Goal: Information Seeking & Learning: Learn about a topic

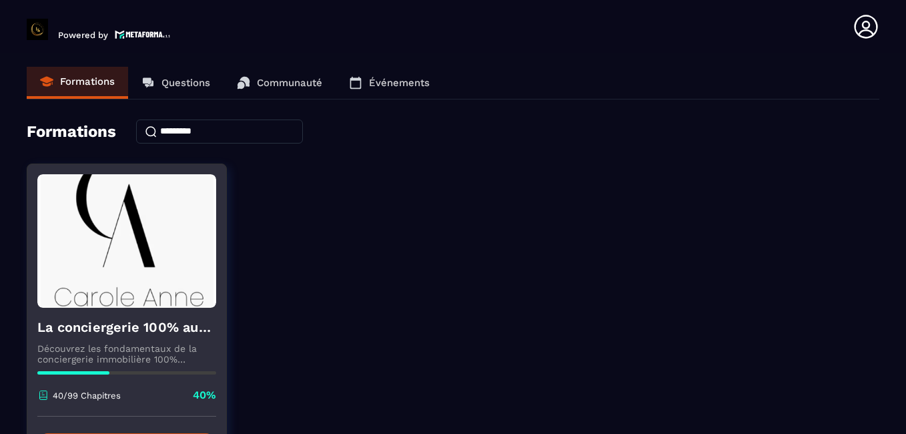
click at [58, 276] on img at bounding box center [126, 240] width 179 height 133
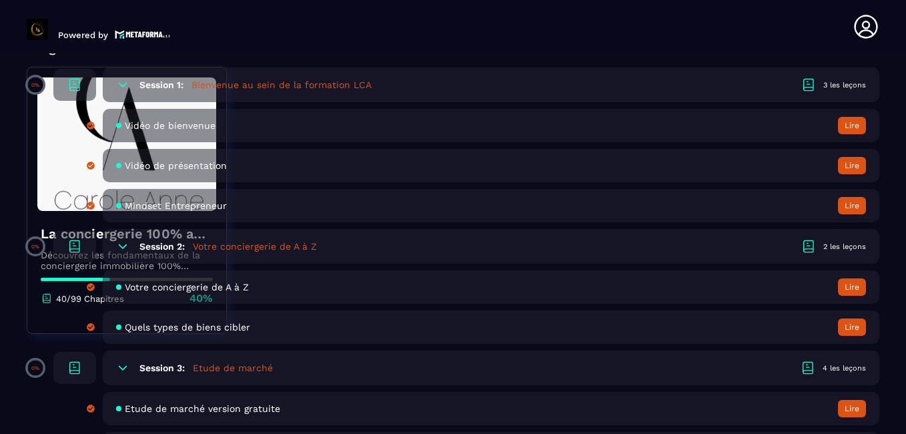
scroll to position [465, 0]
click at [121, 81] on icon at bounding box center [122, 83] width 13 height 13
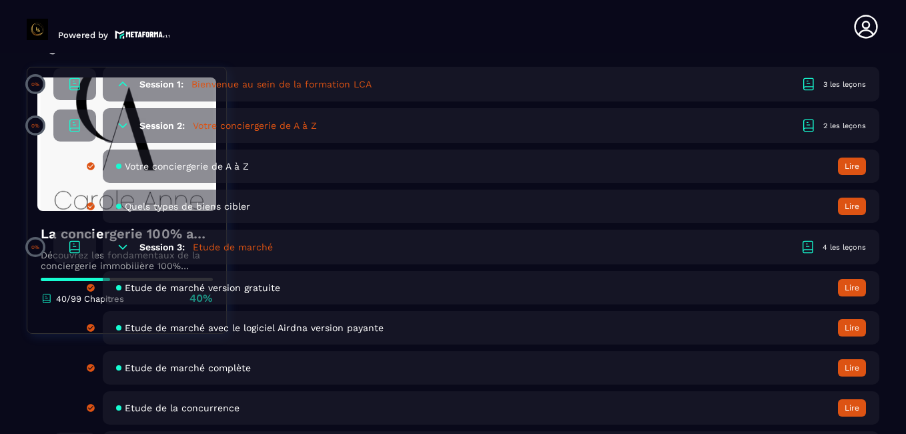
click at [118, 124] on icon at bounding box center [122, 125] width 13 height 13
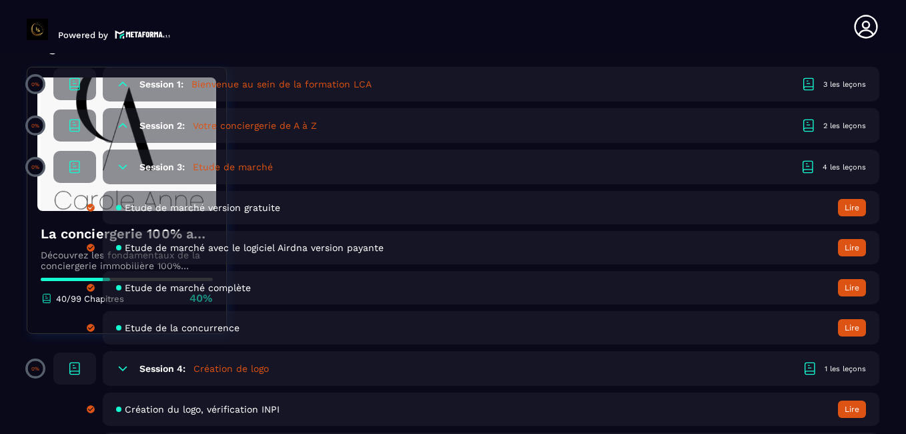
click at [118, 168] on icon at bounding box center [122, 166] width 13 height 13
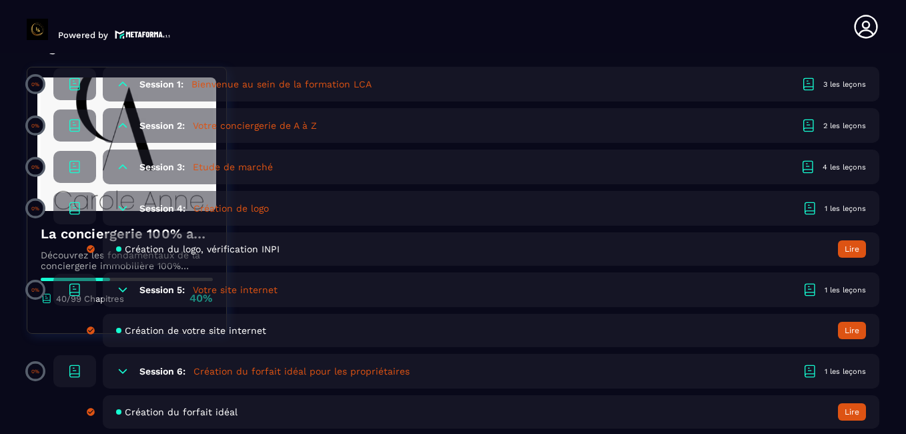
click at [120, 203] on icon at bounding box center [122, 208] width 13 height 13
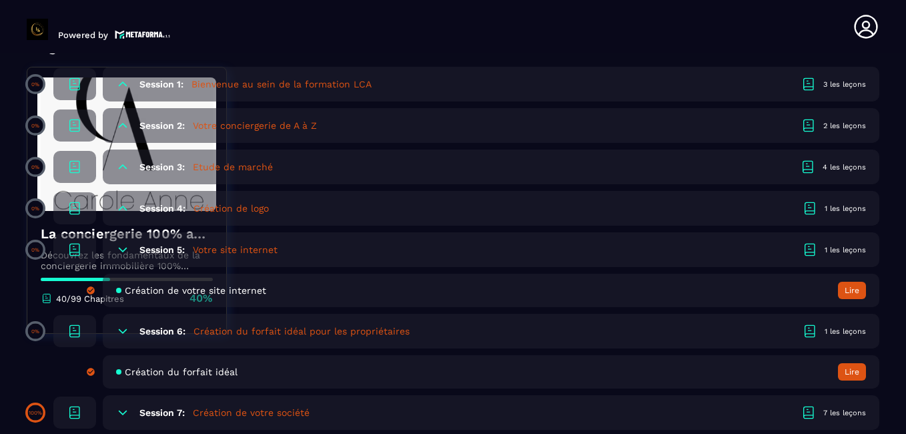
click at [123, 246] on icon at bounding box center [122, 249] width 13 height 13
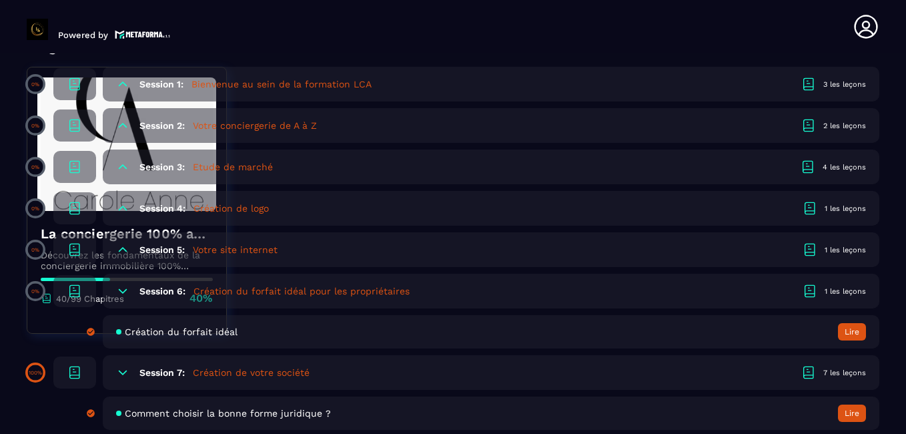
click at [125, 289] on icon at bounding box center [122, 290] width 13 height 13
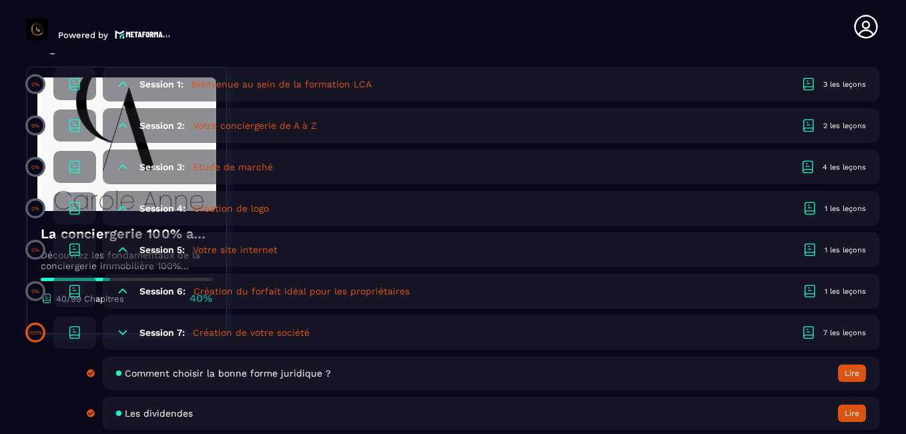
click at [127, 333] on icon at bounding box center [122, 332] width 13 height 13
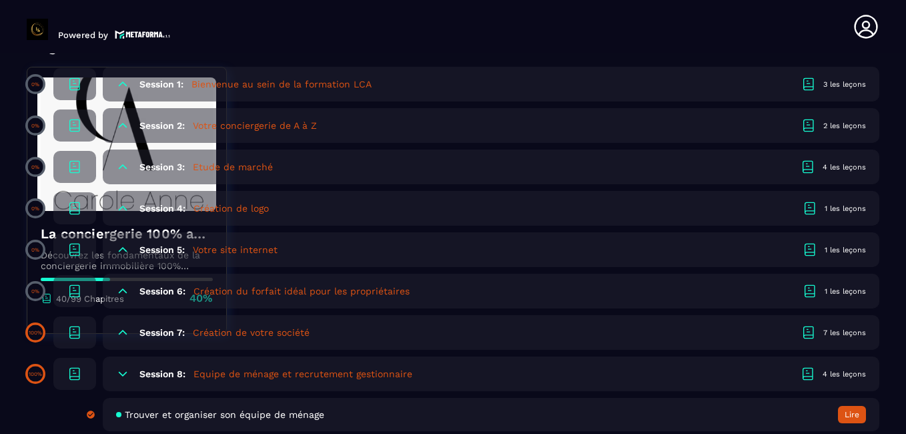
click at [117, 367] on icon at bounding box center [122, 373] width 13 height 13
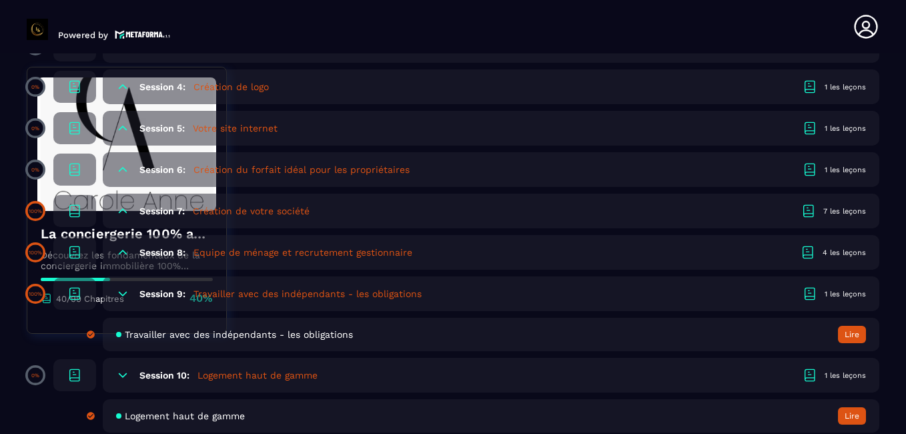
scroll to position [590, 0]
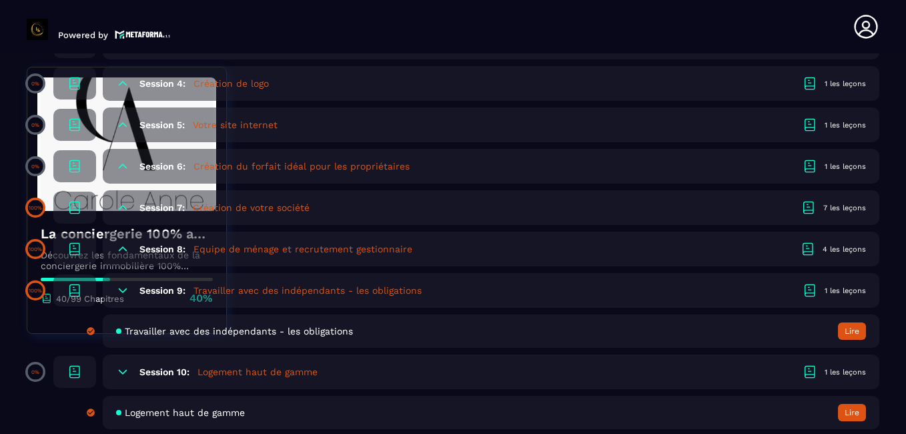
click at [126, 293] on icon at bounding box center [122, 290] width 13 height 13
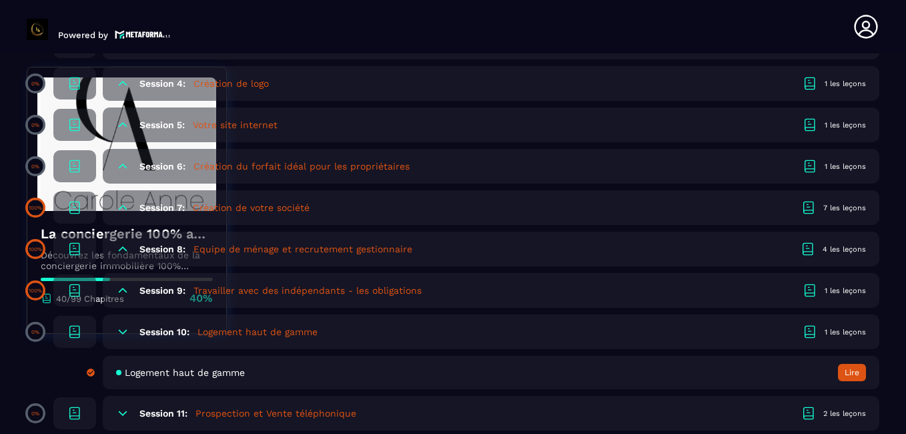
click at [123, 330] on icon at bounding box center [122, 331] width 13 height 13
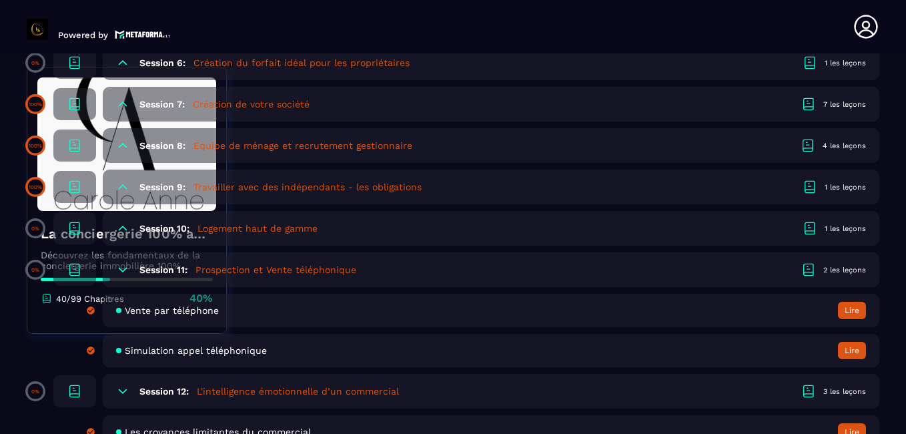
scroll to position [694, 0]
click at [120, 264] on icon at bounding box center [122, 268] width 13 height 13
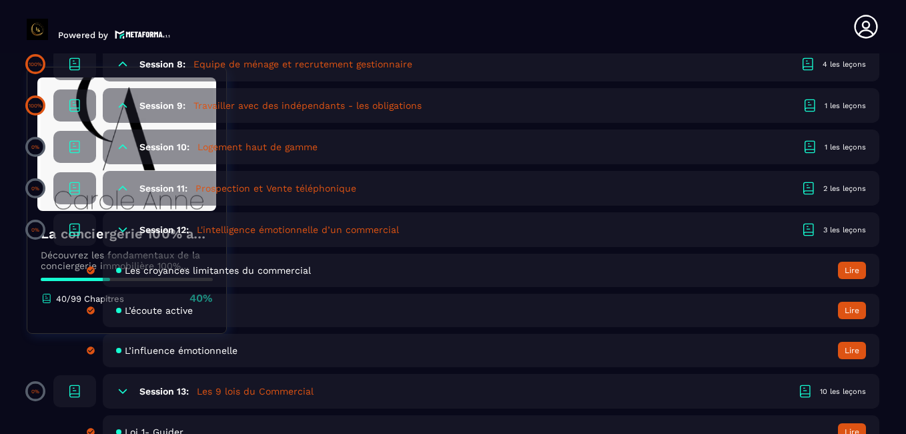
scroll to position [779, 0]
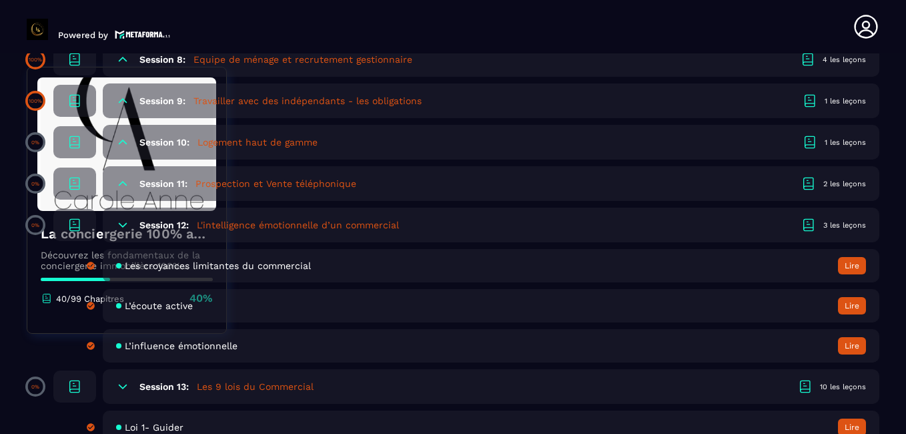
click at [167, 348] on span "L’influence émotionnelle" at bounding box center [181, 345] width 113 height 11
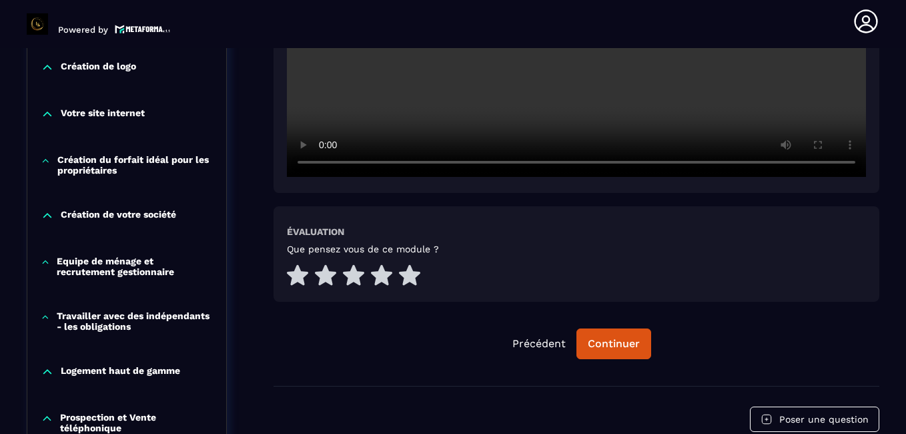
scroll to position [528, 0]
click at [43, 262] on icon at bounding box center [45, 261] width 9 height 13
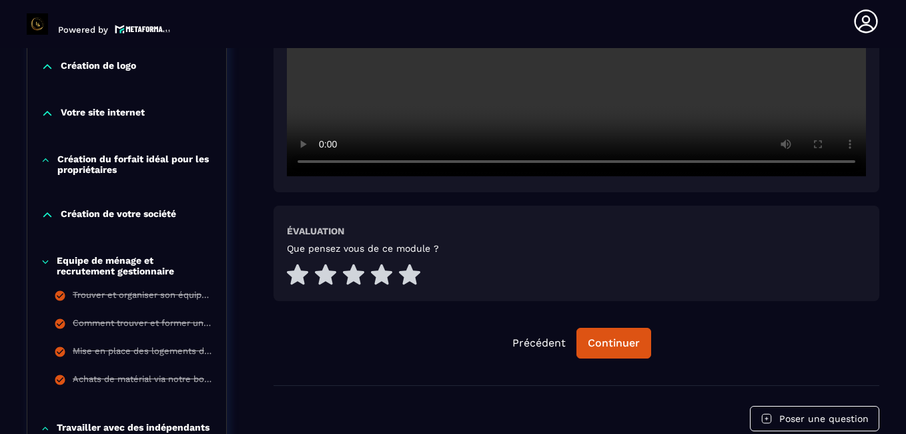
click at [43, 262] on icon at bounding box center [45, 261] width 9 height 13
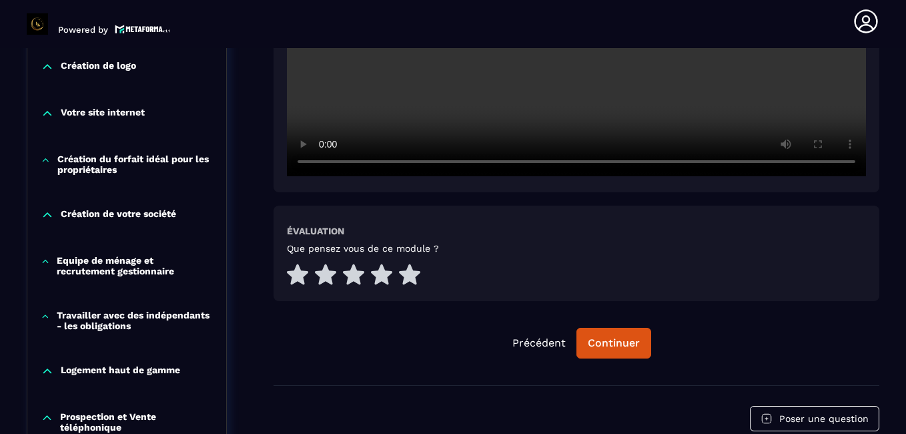
click at [45, 316] on icon at bounding box center [45, 316] width 9 height 13
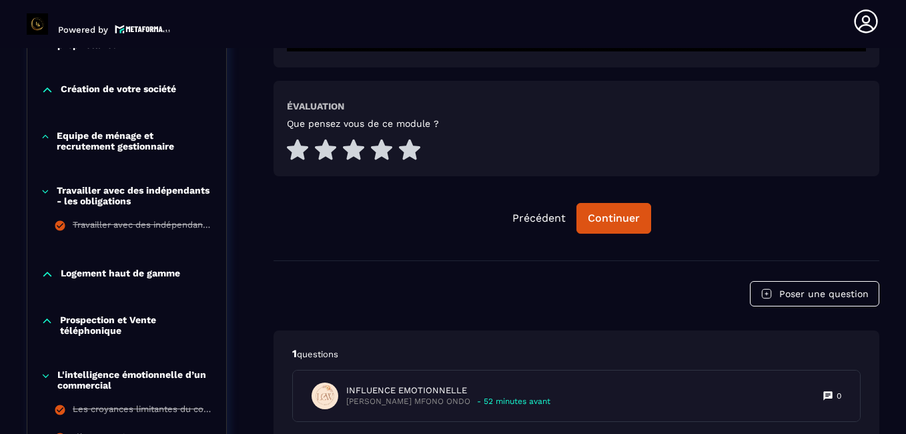
scroll to position [653, 0]
click at [45, 188] on icon at bounding box center [45, 190] width 9 height 13
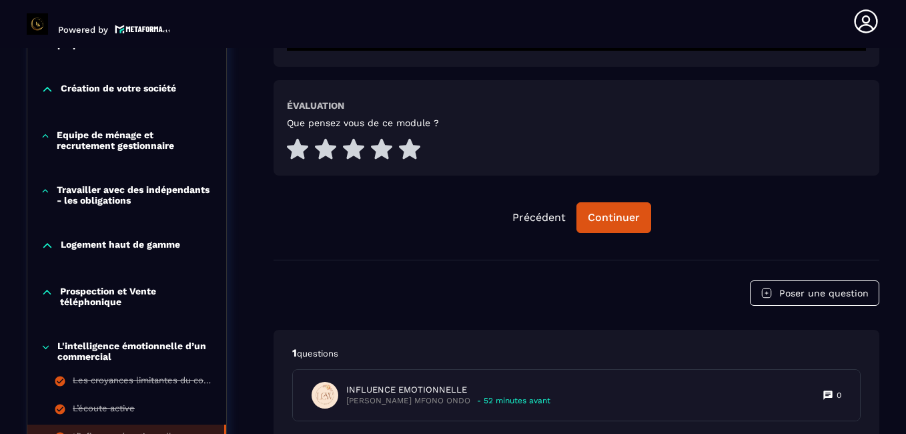
click at [46, 246] on icon at bounding box center [47, 245] width 13 height 13
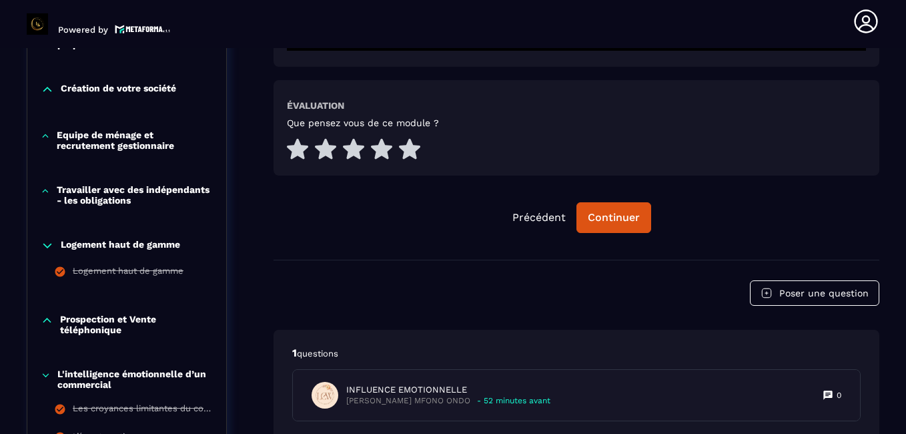
click at [46, 246] on icon at bounding box center [47, 246] width 8 height 4
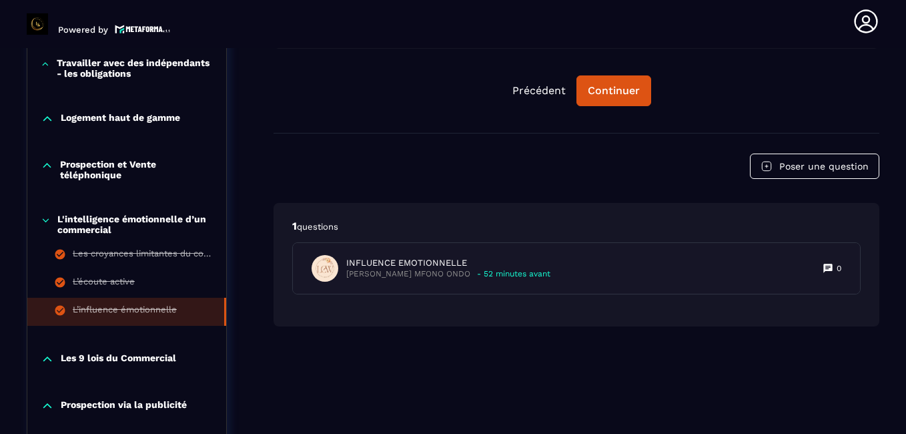
scroll to position [783, 0]
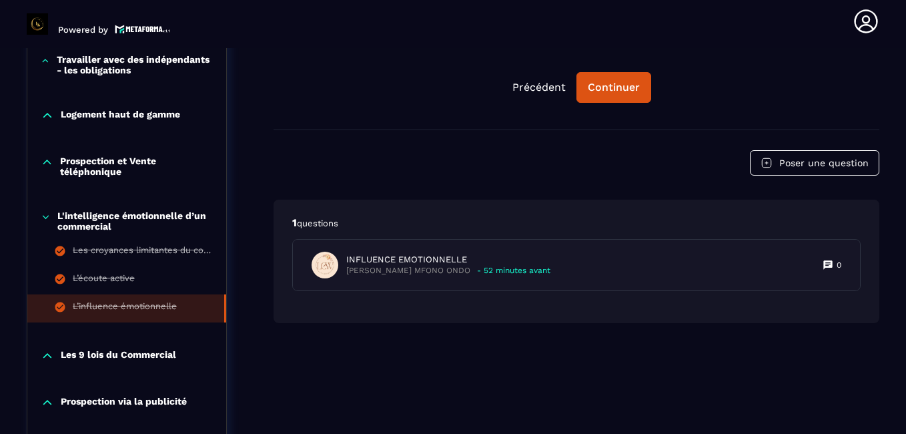
click at [45, 214] on icon at bounding box center [46, 216] width 10 height 13
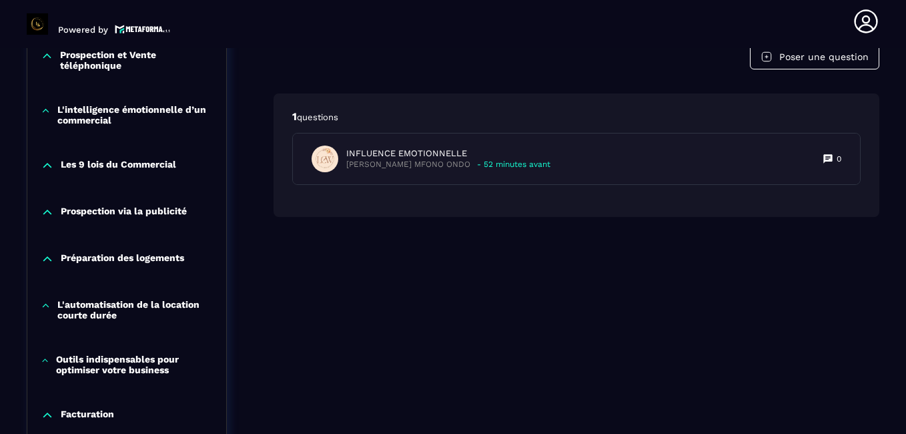
scroll to position [893, 0]
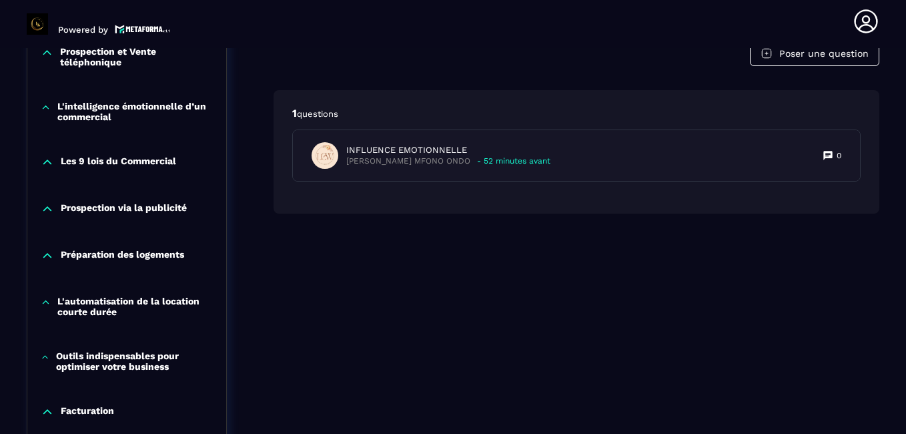
click at [50, 162] on icon at bounding box center [47, 161] width 13 height 13
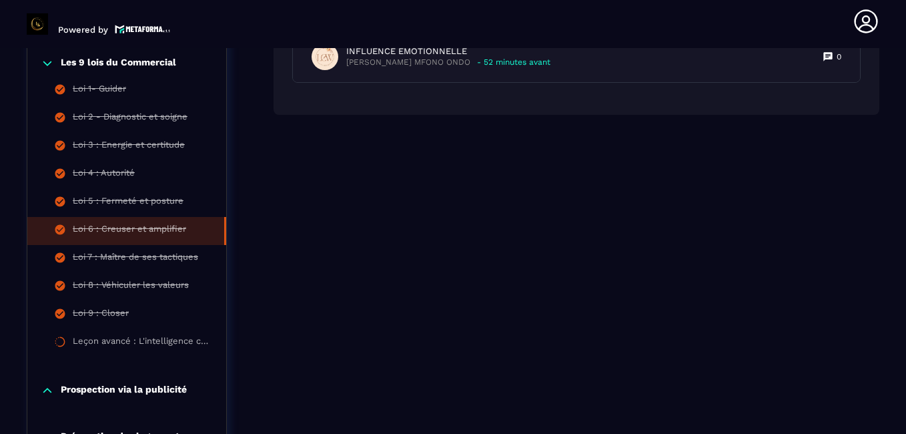
scroll to position [1004, 0]
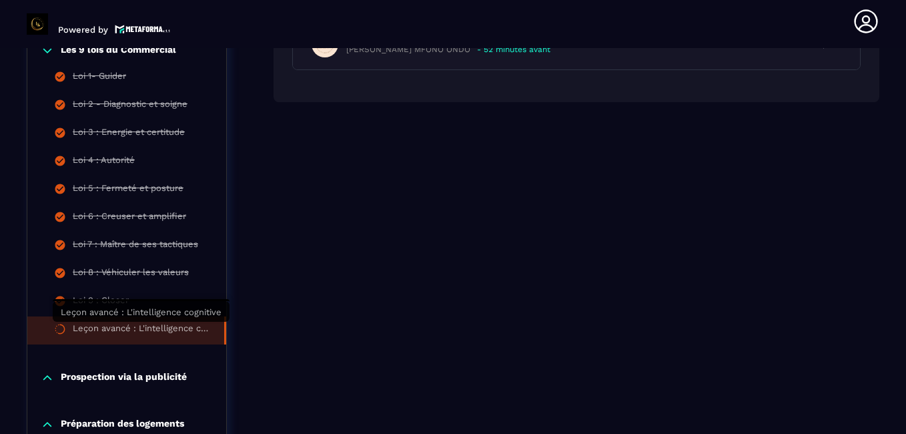
click at [136, 327] on div "Leçon avancé : L'intelligence cognitive" at bounding box center [142, 330] width 138 height 15
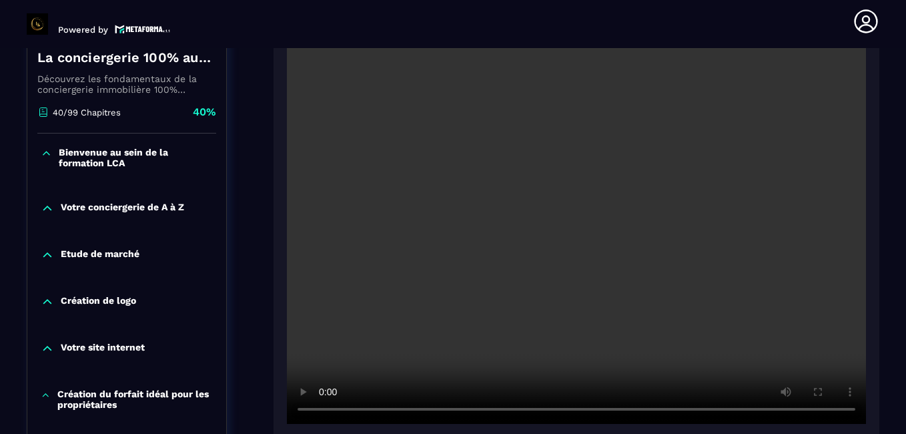
scroll to position [294, 0]
click at [282, 313] on div at bounding box center [577, 228] width 606 height 422
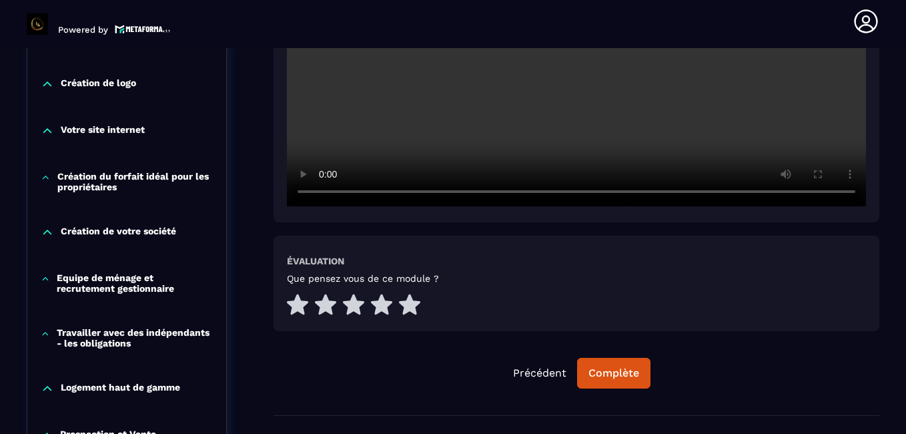
scroll to position [611, 0]
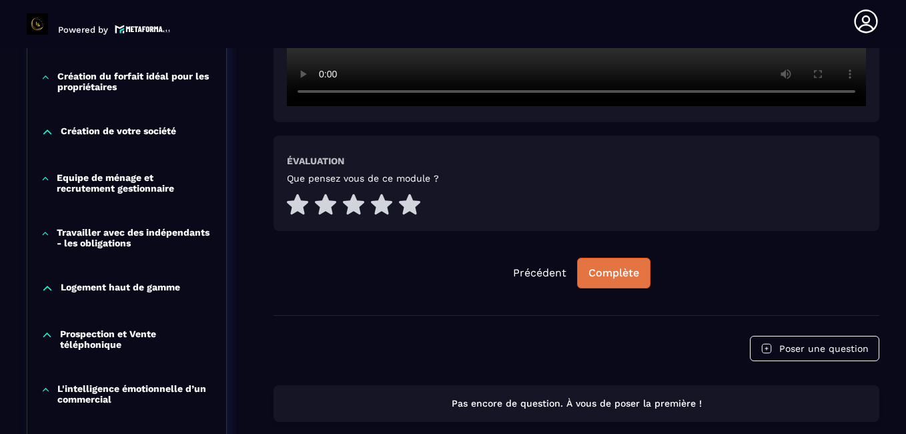
click at [621, 271] on div "Complète" at bounding box center [614, 272] width 51 height 13
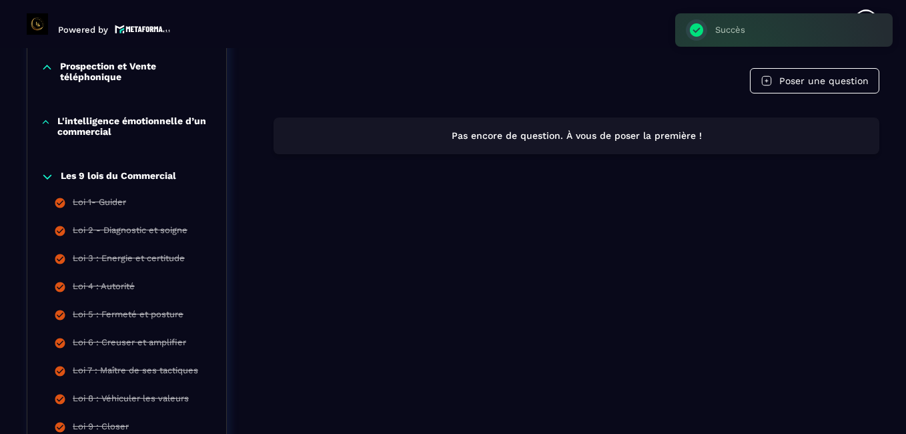
scroll to position [888, 0]
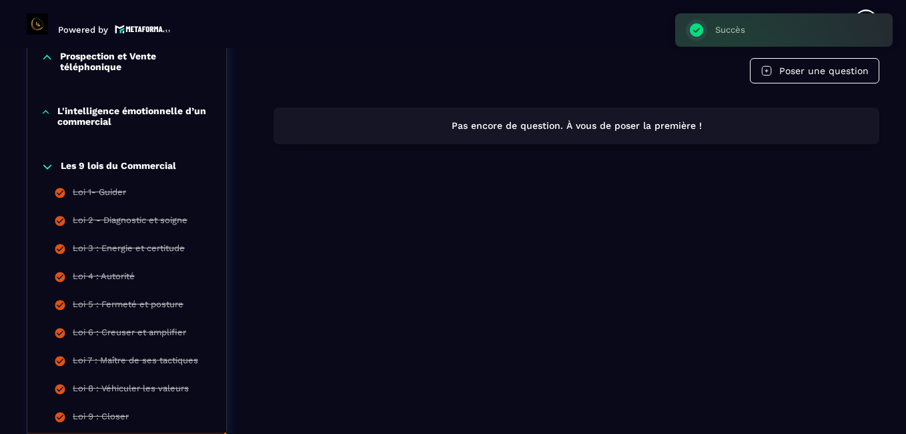
click at [45, 171] on icon at bounding box center [47, 166] width 13 height 13
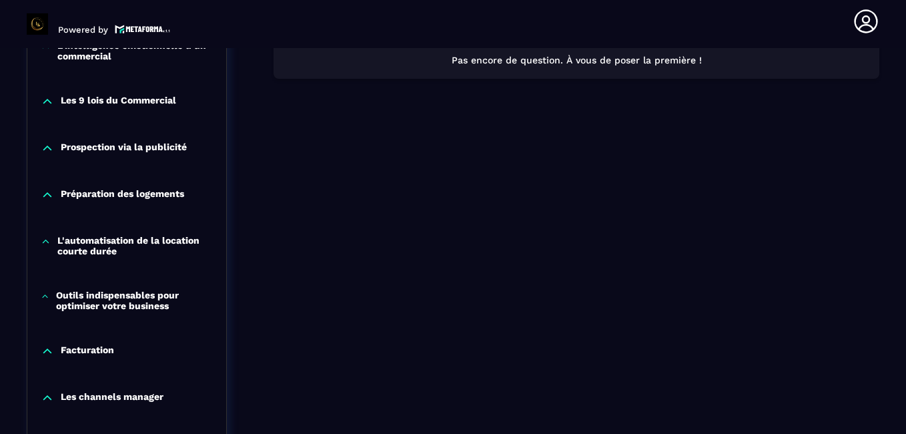
scroll to position [954, 0]
click at [113, 143] on p "Prospection via la publicité" at bounding box center [124, 147] width 126 height 13
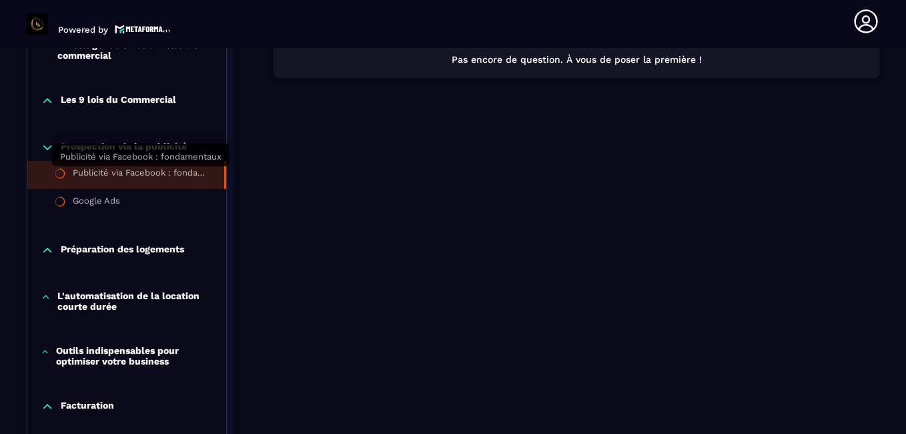
click at [91, 174] on div "Publicité via Facebook : fondamentaux" at bounding box center [142, 175] width 138 height 15
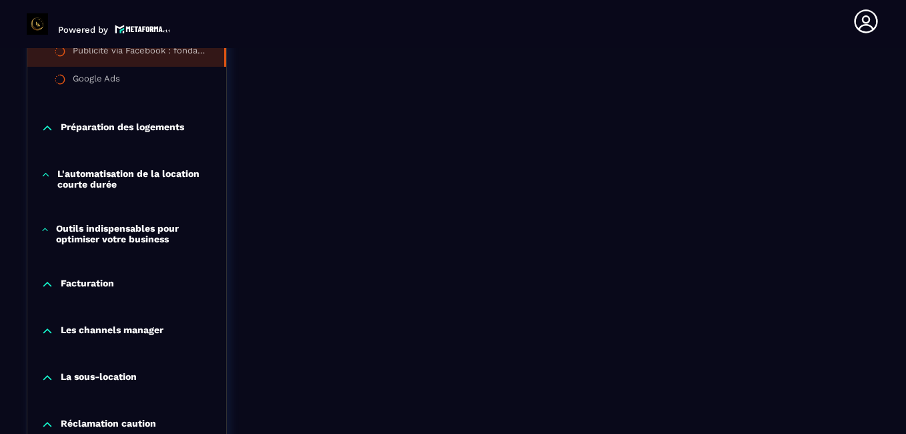
scroll to position [1077, 0]
click at [47, 130] on icon at bounding box center [47, 127] width 13 height 13
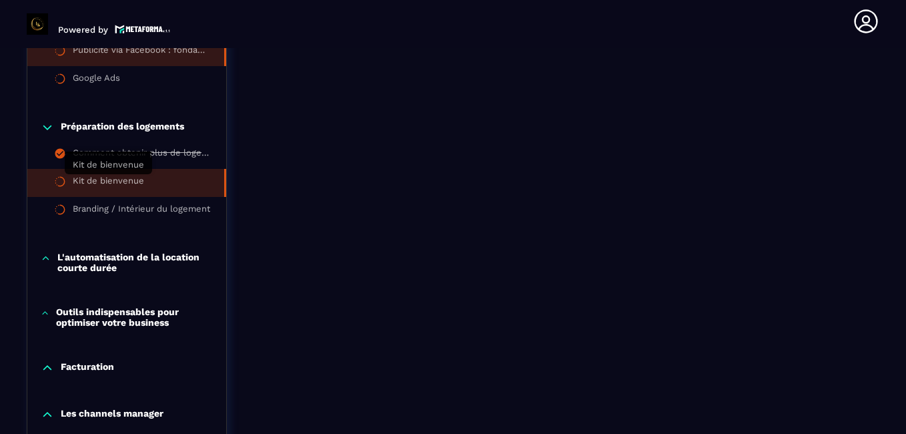
click at [93, 178] on div "Kit de bienvenue" at bounding box center [108, 183] width 71 height 15
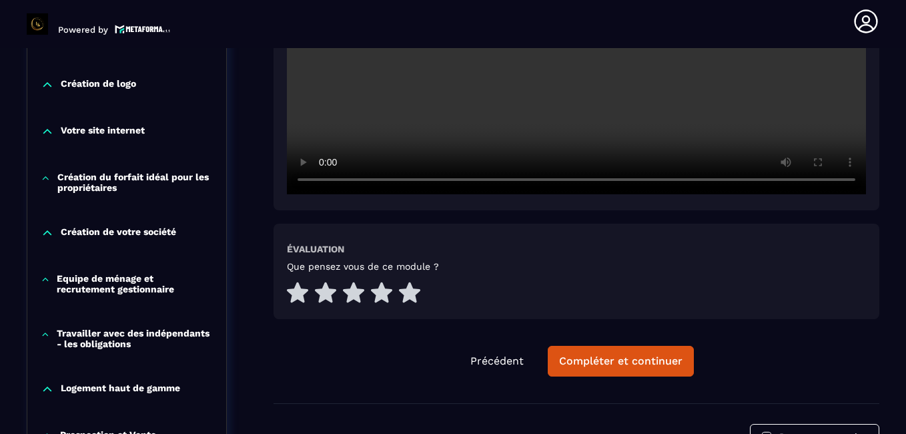
scroll to position [511, 0]
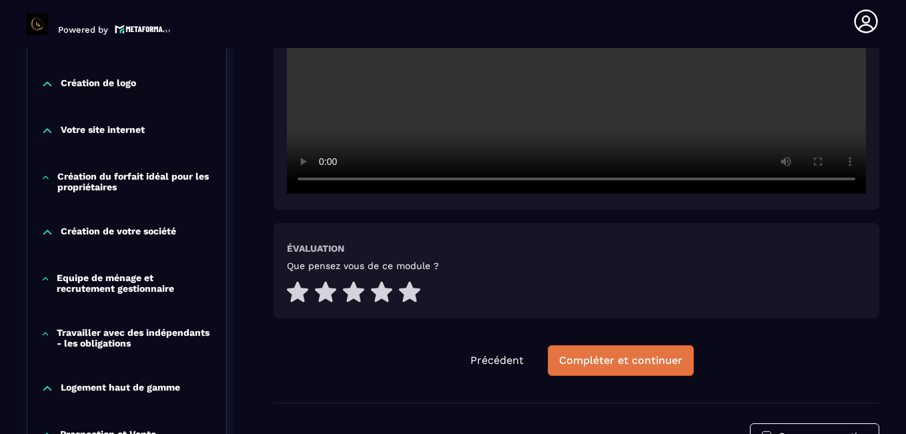
click at [605, 363] on div "Compléter et continuer" at bounding box center [620, 360] width 123 height 13
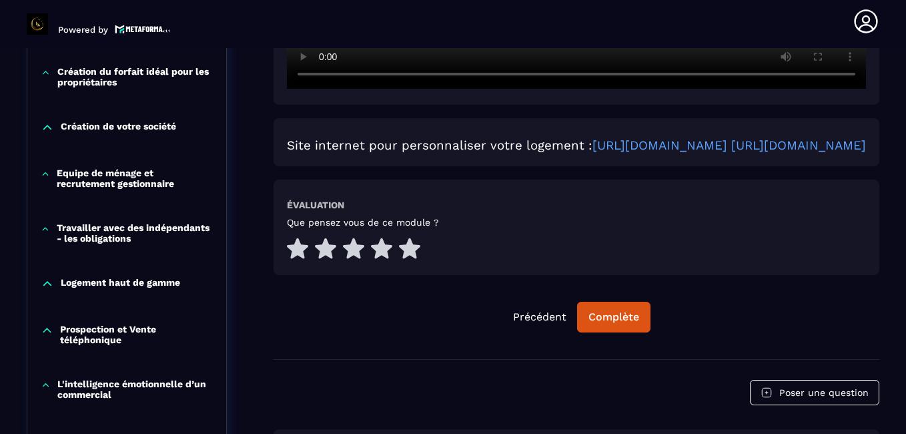
scroll to position [629, 0]
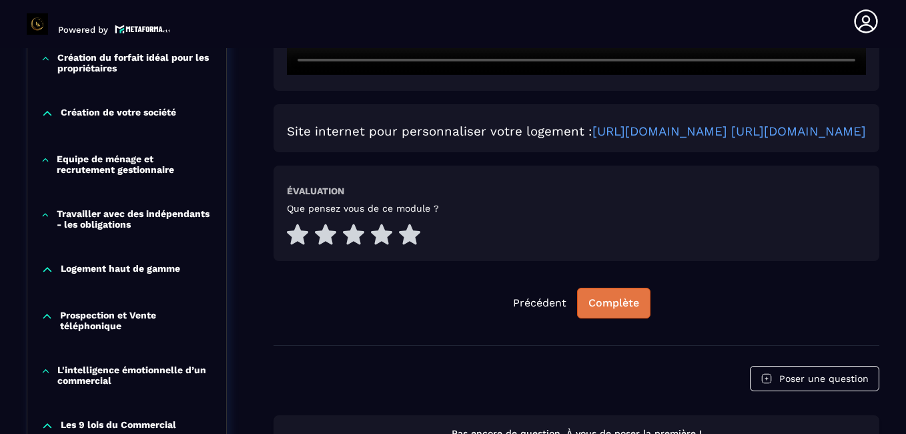
click at [622, 310] on div "Complète" at bounding box center [614, 302] width 51 height 13
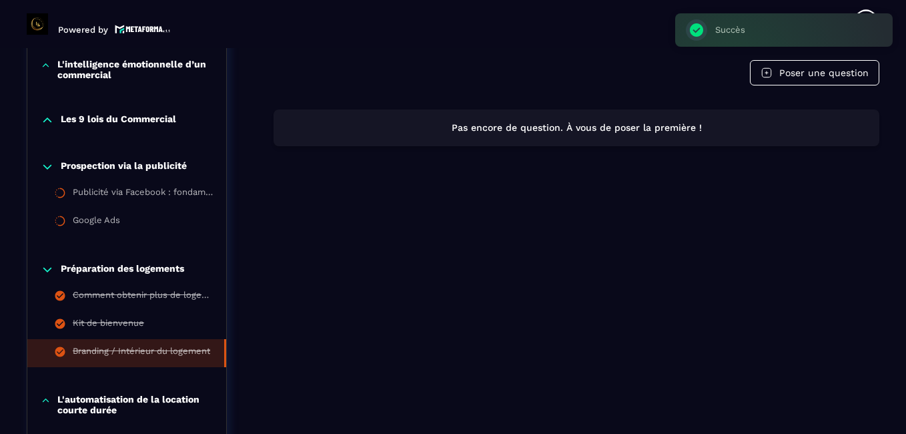
scroll to position [936, 0]
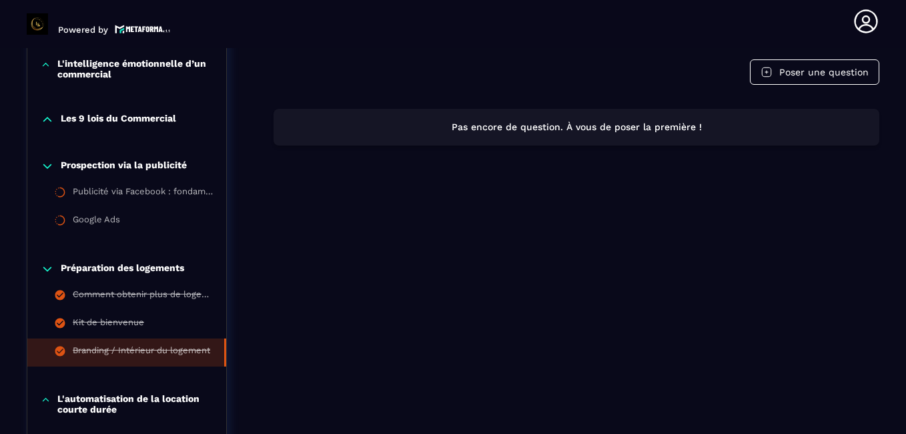
click at [47, 167] on icon at bounding box center [47, 166] width 8 height 4
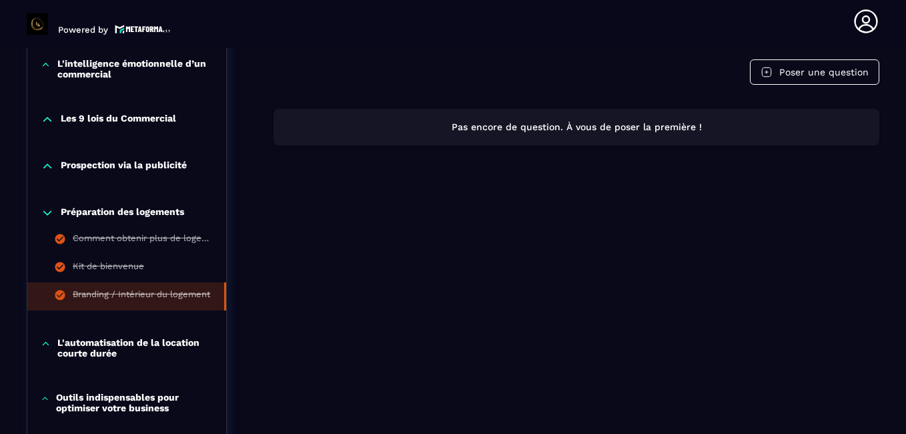
click at [48, 210] on icon at bounding box center [47, 212] width 13 height 13
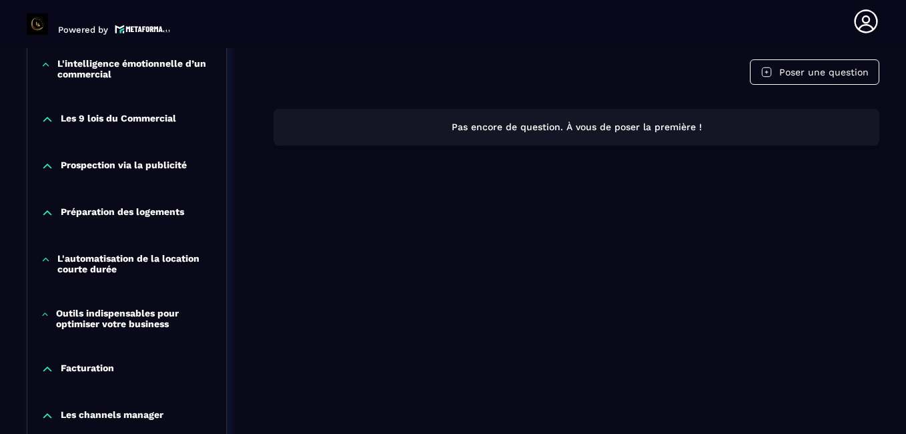
click at [46, 260] on icon at bounding box center [46, 259] width 10 height 13
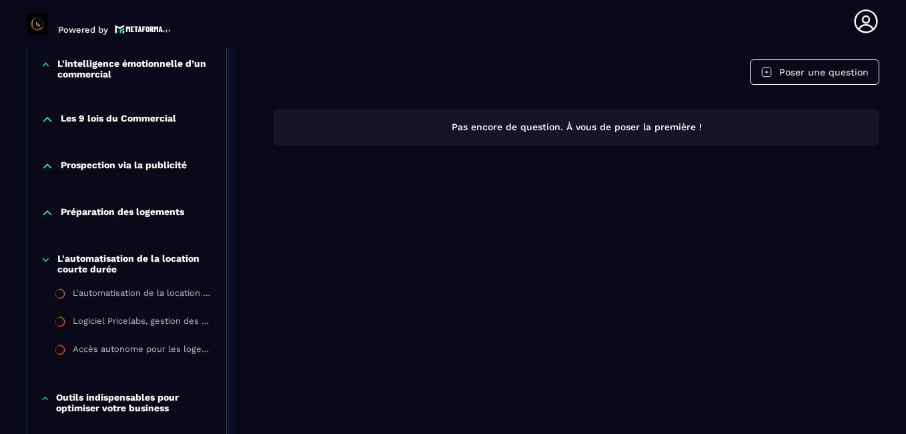
click at [45, 256] on icon at bounding box center [46, 259] width 10 height 13
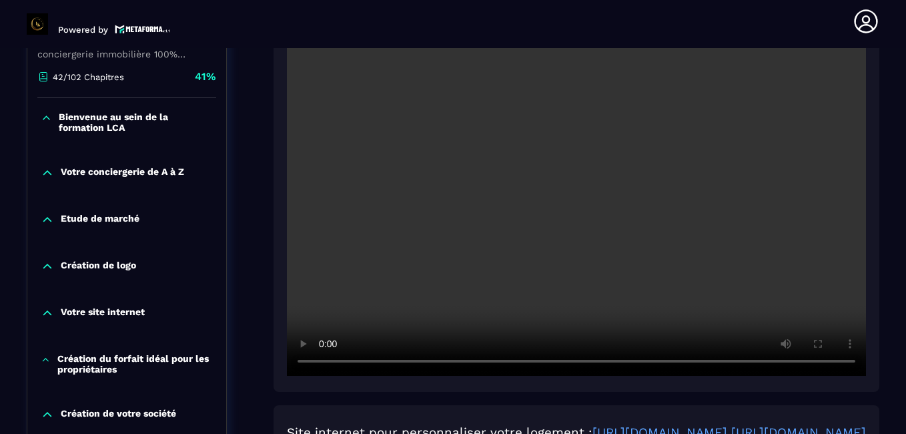
scroll to position [348, 0]
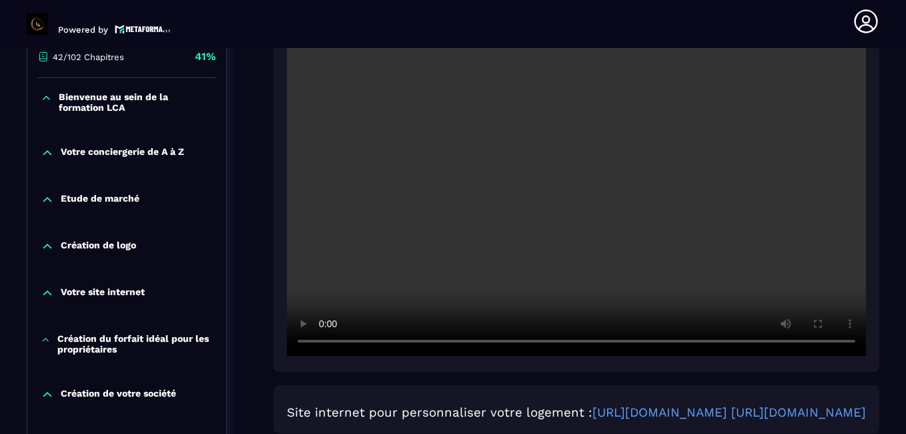
click at [48, 153] on icon at bounding box center [47, 152] width 13 height 13
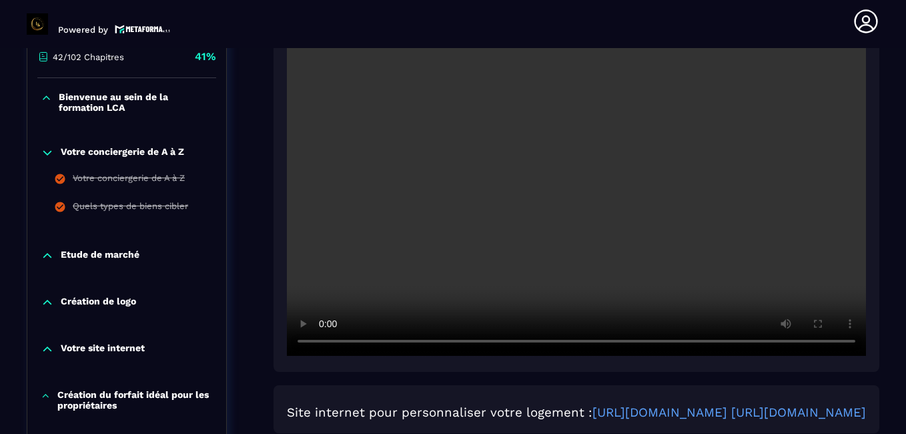
click at [48, 153] on icon at bounding box center [47, 152] width 13 height 13
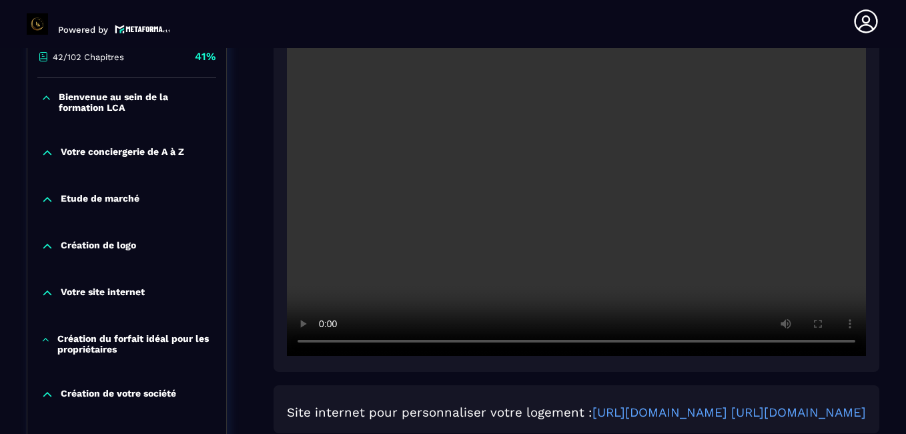
click at [47, 202] on icon at bounding box center [47, 199] width 13 height 13
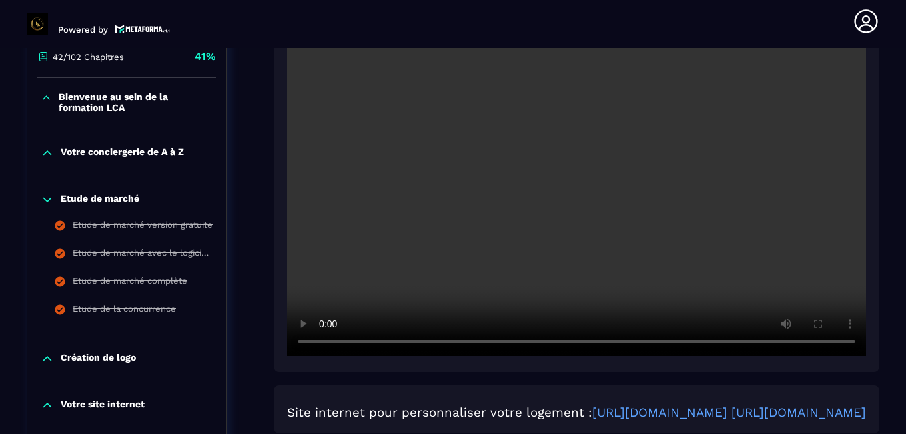
click at [47, 202] on icon at bounding box center [47, 200] width 8 height 4
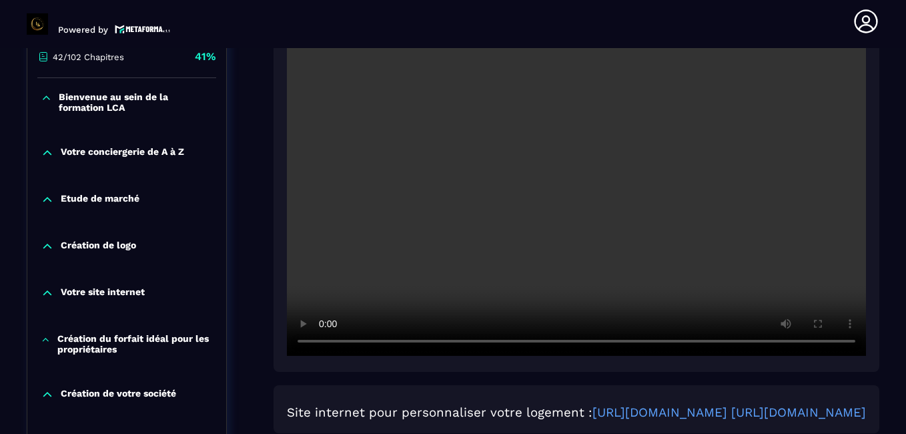
click at [47, 249] on icon at bounding box center [47, 246] width 13 height 13
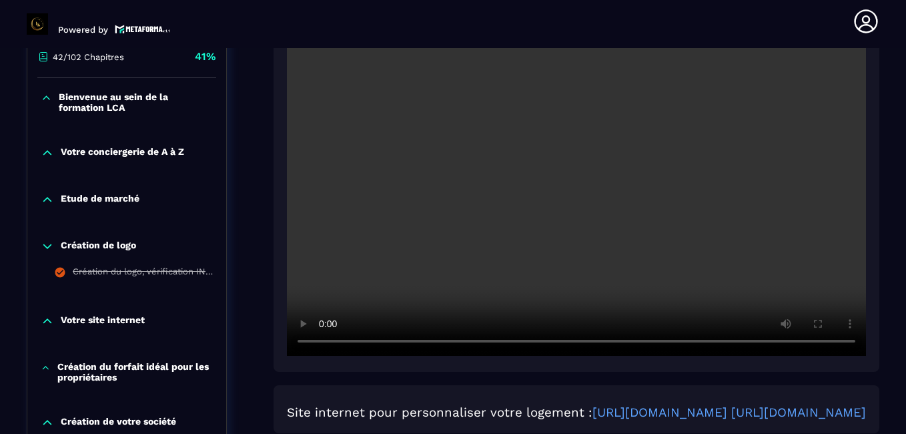
click at [47, 249] on icon at bounding box center [47, 246] width 13 height 13
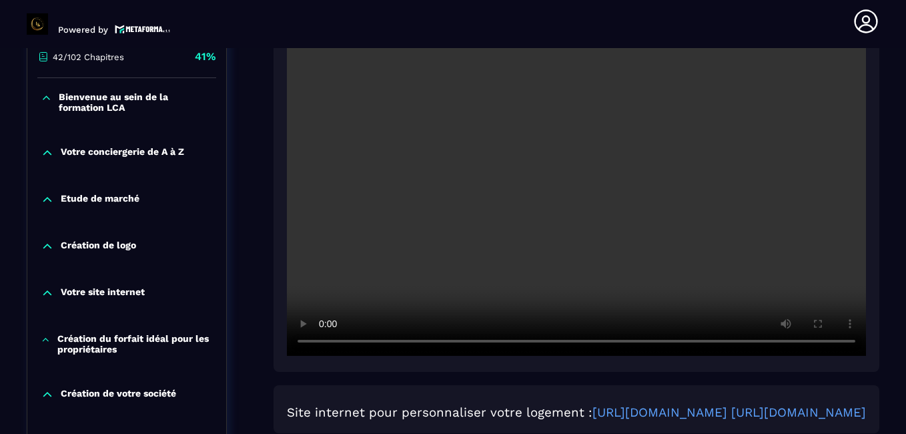
click at [47, 291] on icon at bounding box center [47, 293] width 8 height 4
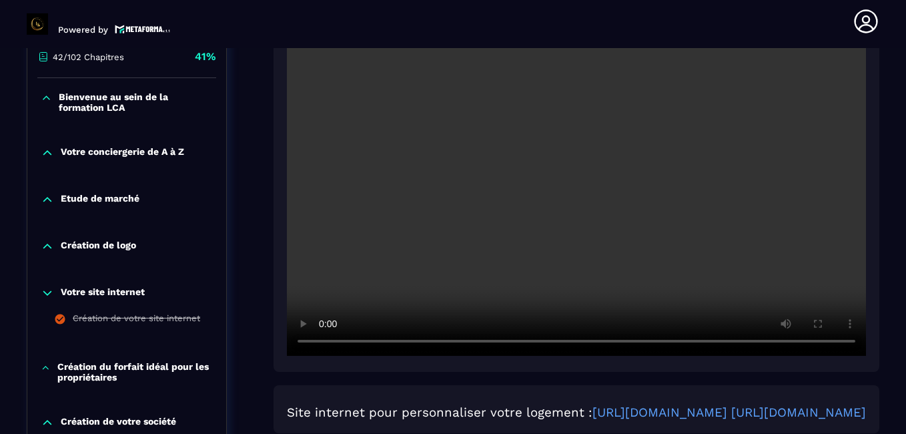
click at [47, 291] on icon at bounding box center [47, 292] width 13 height 13
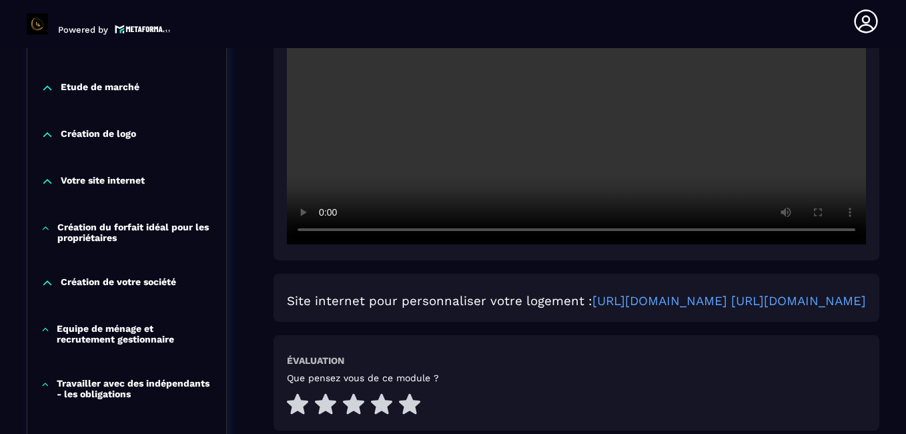
scroll to position [460, 0]
click at [48, 279] on icon at bounding box center [47, 282] width 13 height 13
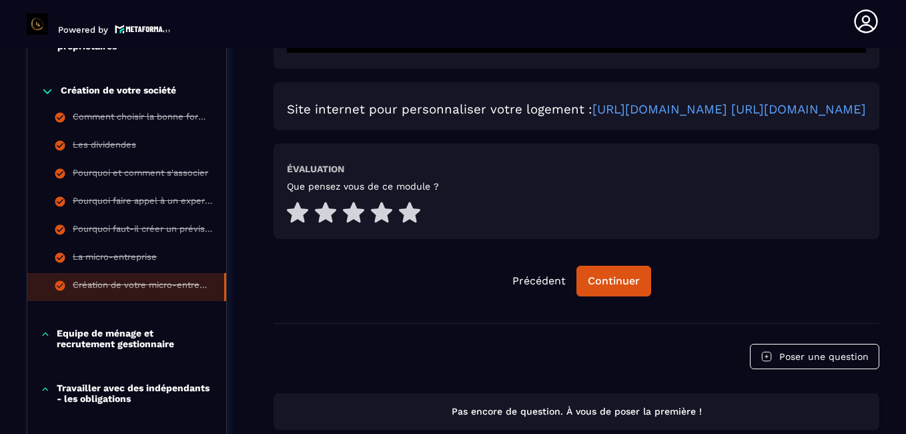
scroll to position [663, 0]
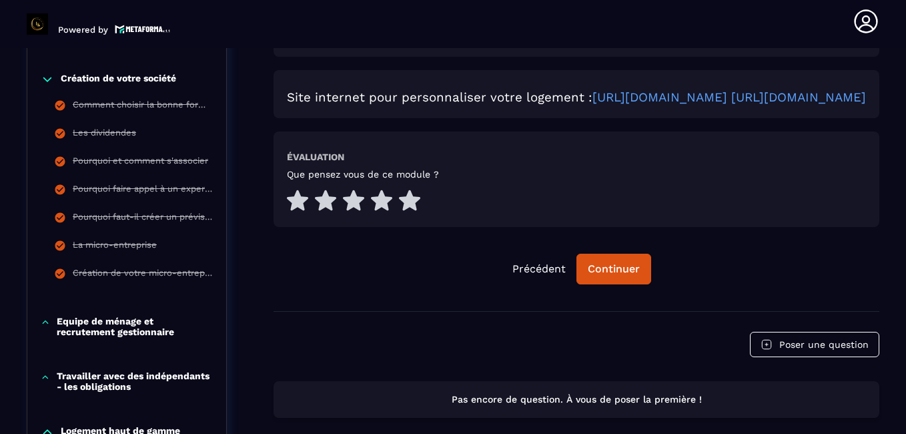
click at [45, 79] on icon at bounding box center [47, 79] width 8 height 4
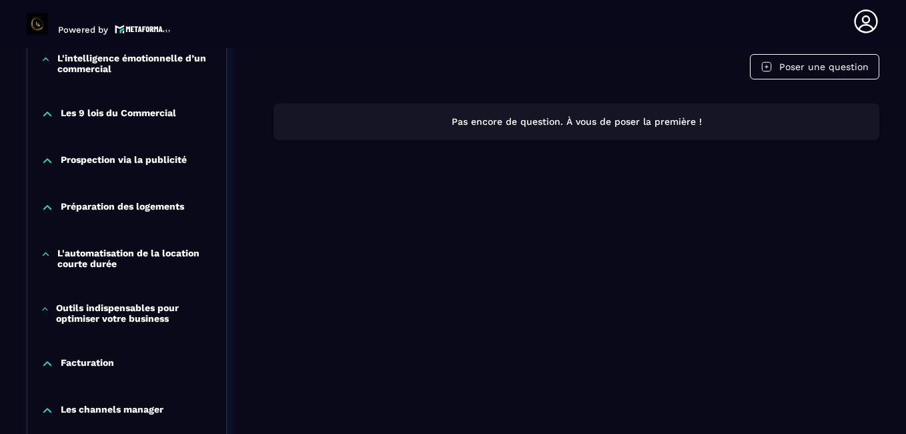
scroll to position [944, 0]
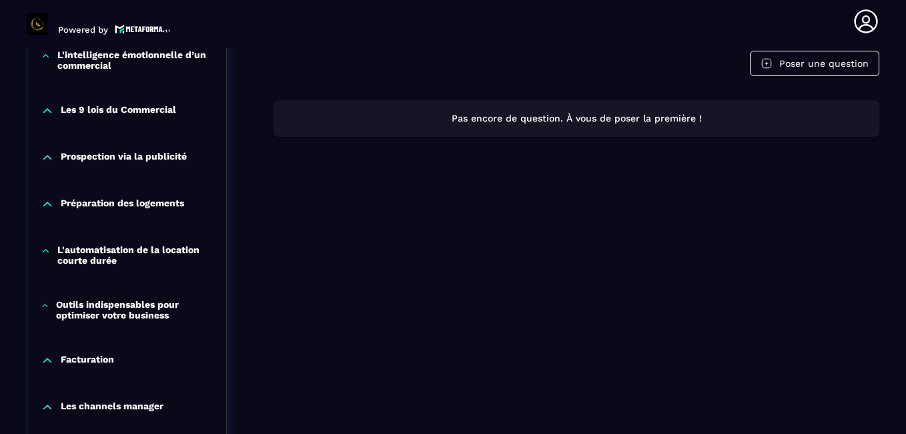
click at [48, 247] on icon at bounding box center [46, 250] width 10 height 13
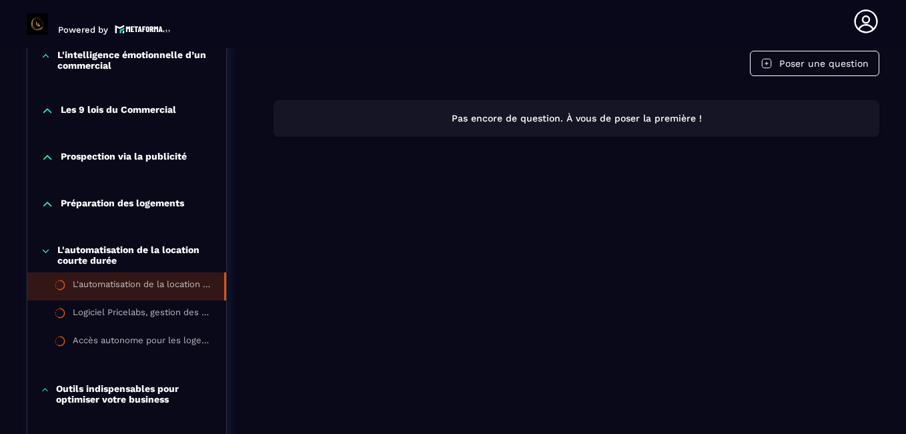
click at [98, 278] on li "L'automatisation de la location courte durée" at bounding box center [126, 286] width 199 height 28
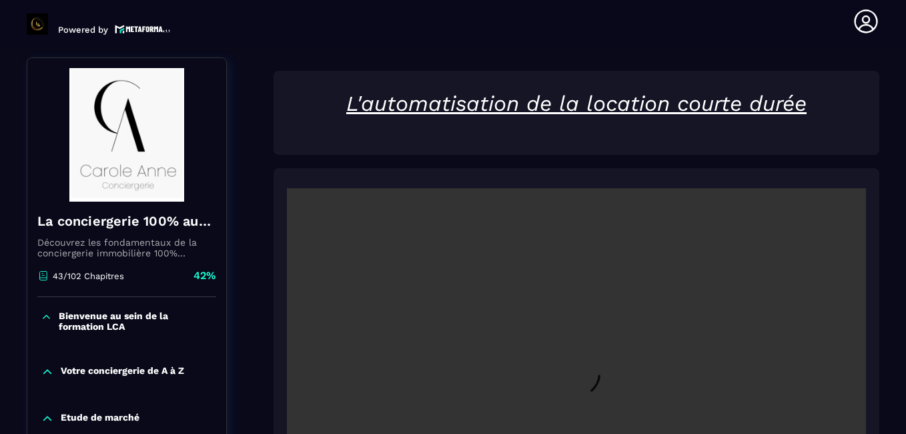
scroll to position [129, 0]
click at [435, 369] on video at bounding box center [576, 382] width 579 height 386
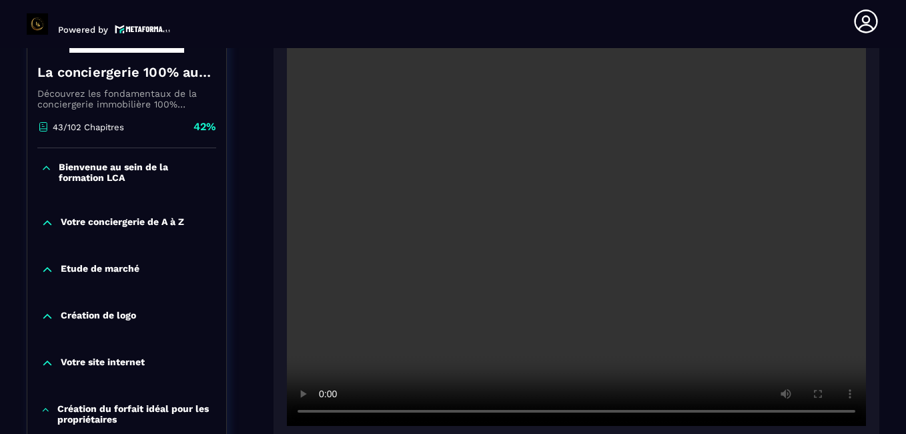
scroll to position [278, 0]
click at [580, 307] on video at bounding box center [576, 233] width 579 height 386
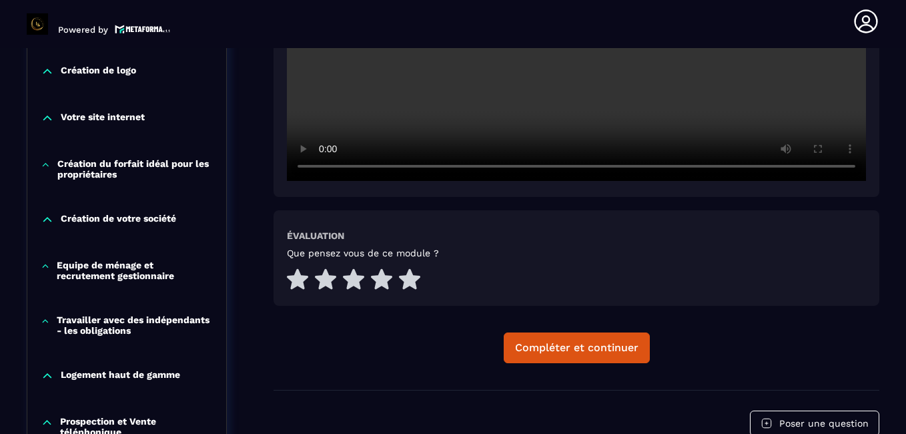
scroll to position [526, 0]
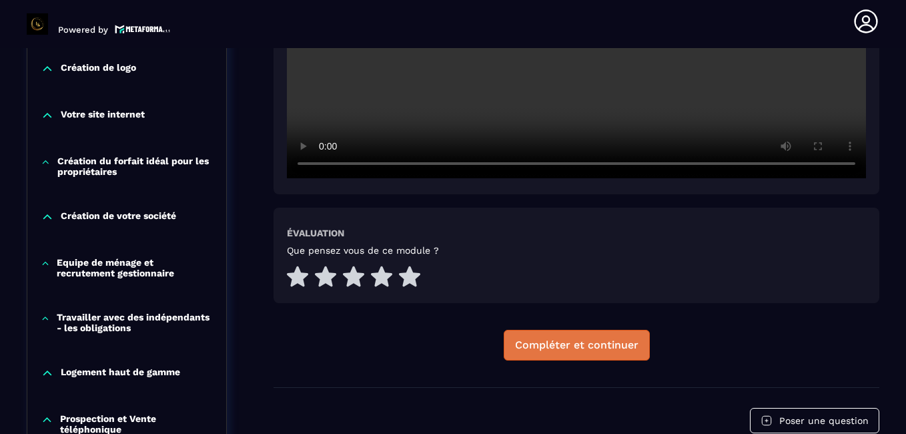
click at [588, 340] on div "Compléter et continuer" at bounding box center [576, 344] width 123 height 13
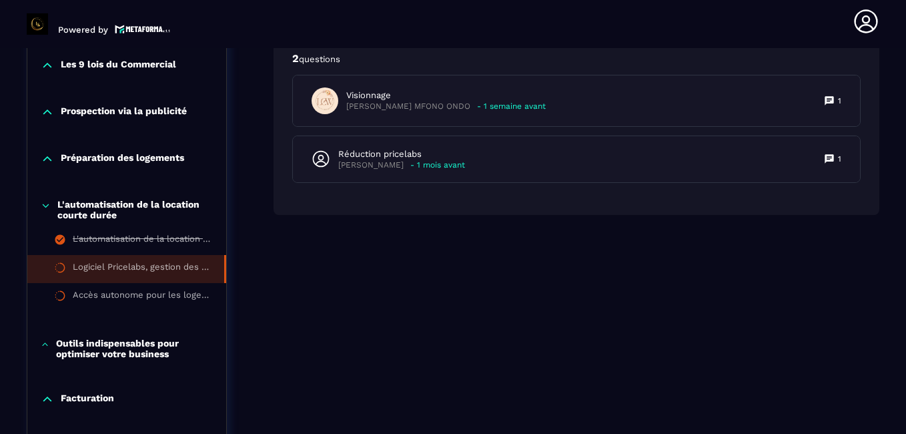
scroll to position [994, 0]
